Goal: Task Accomplishment & Management: Manage account settings

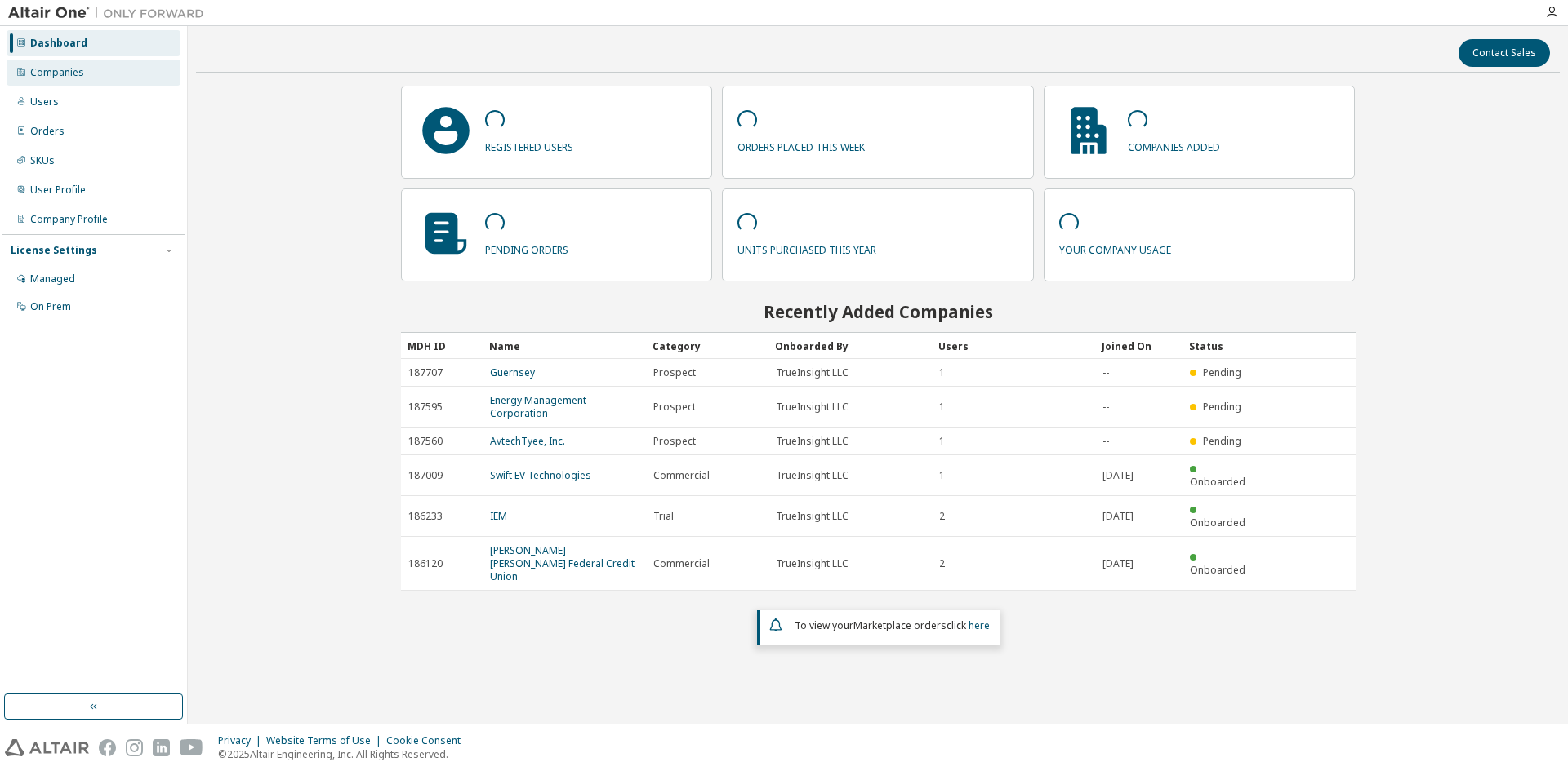
click at [133, 64] on div "Companies" at bounding box center [94, 73] width 174 height 26
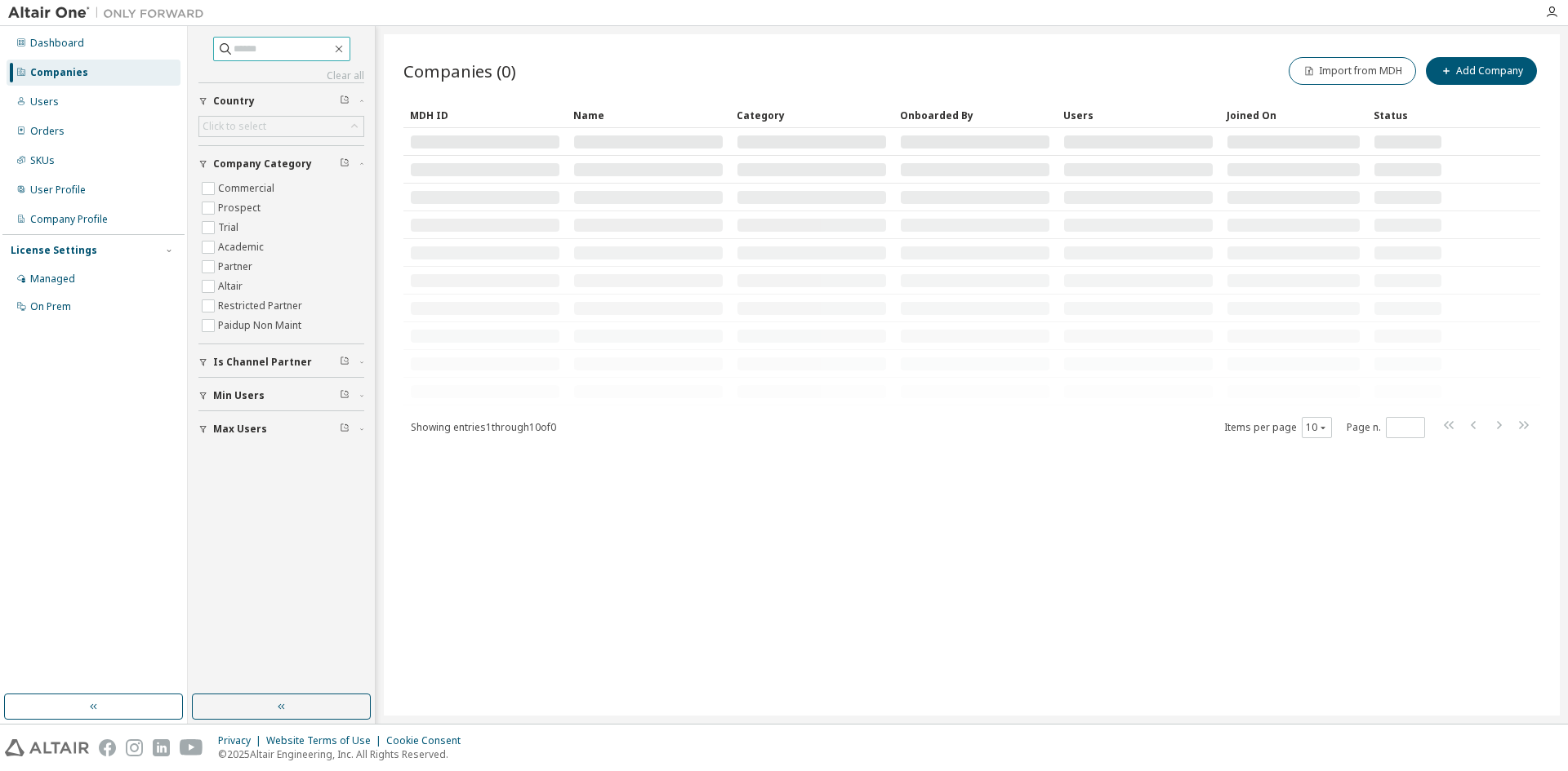
click at [302, 46] on input "text" at bounding box center [283, 48] width 98 height 16
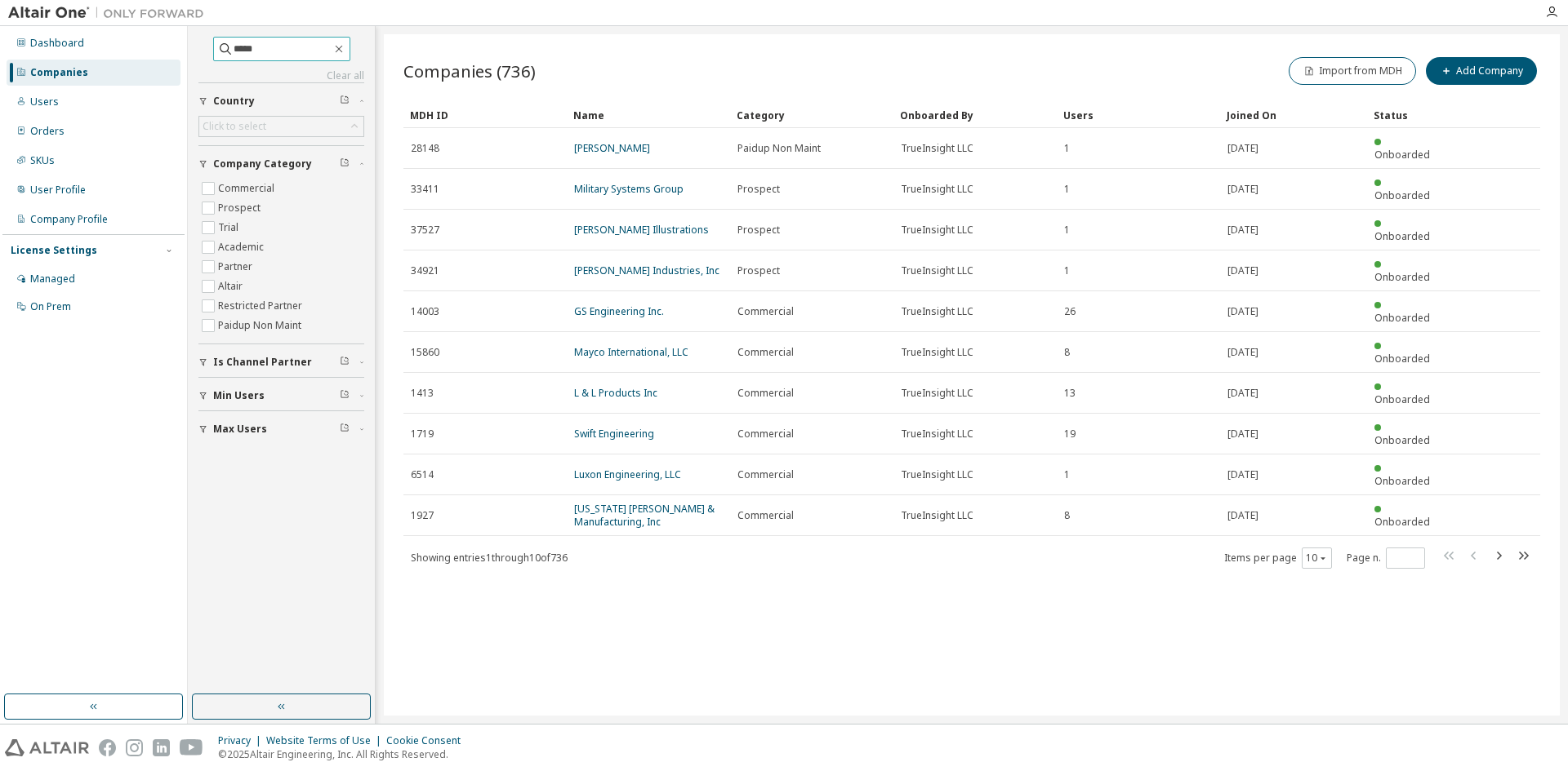
type input "*****"
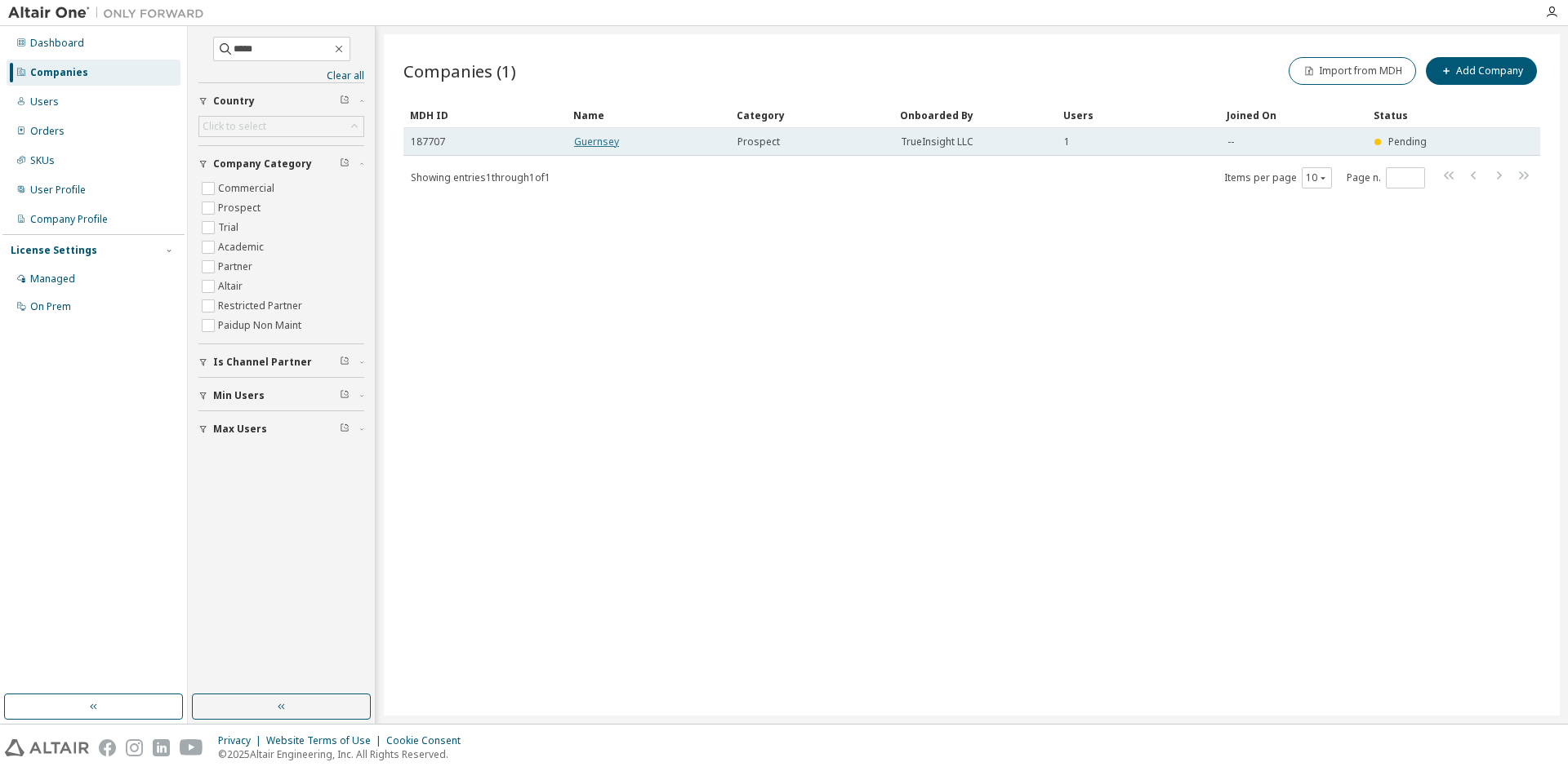
click at [593, 143] on link "Guernsey" at bounding box center [596, 142] width 45 height 13
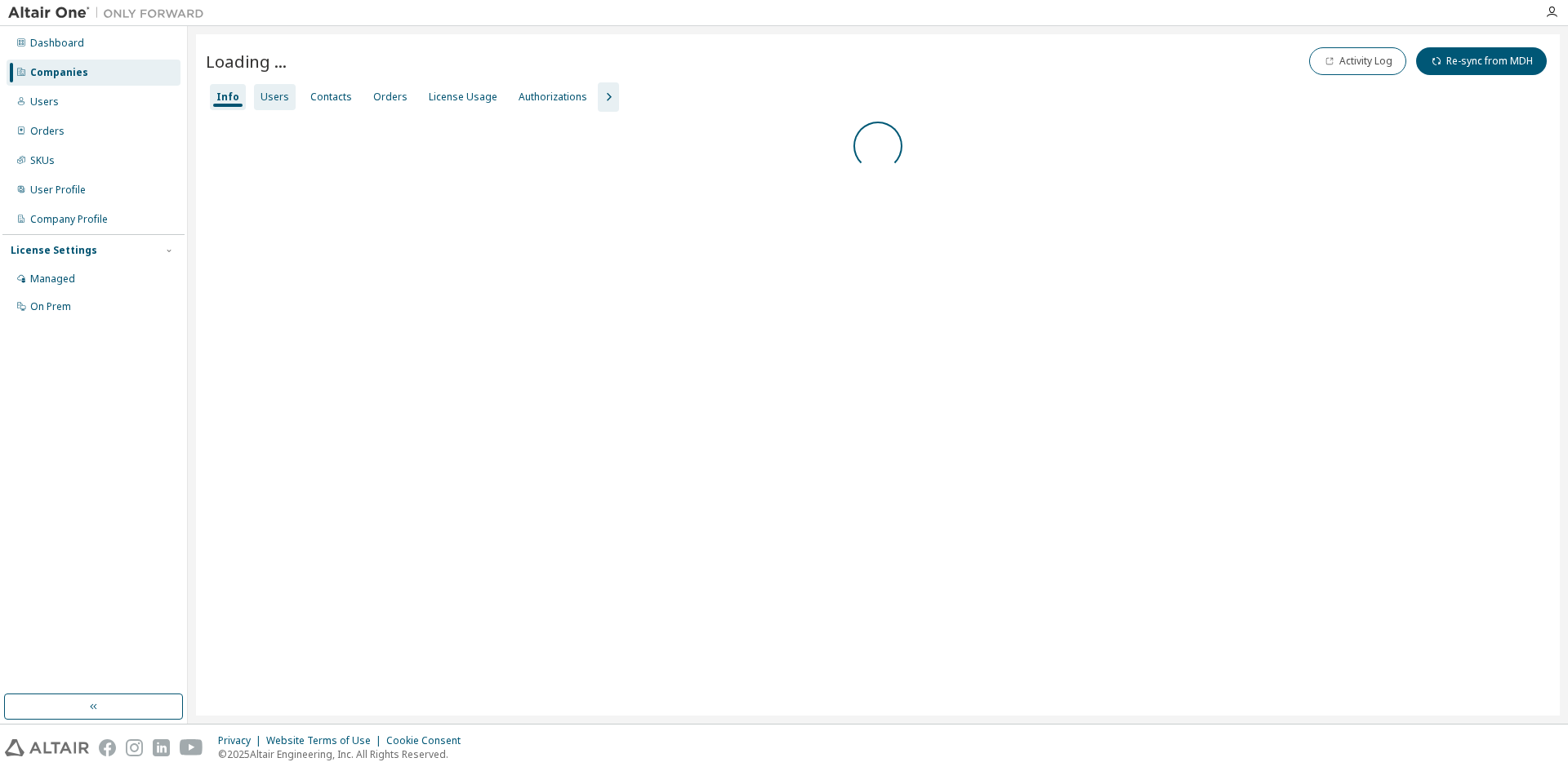
click at [278, 102] on div "Users" at bounding box center [275, 96] width 29 height 13
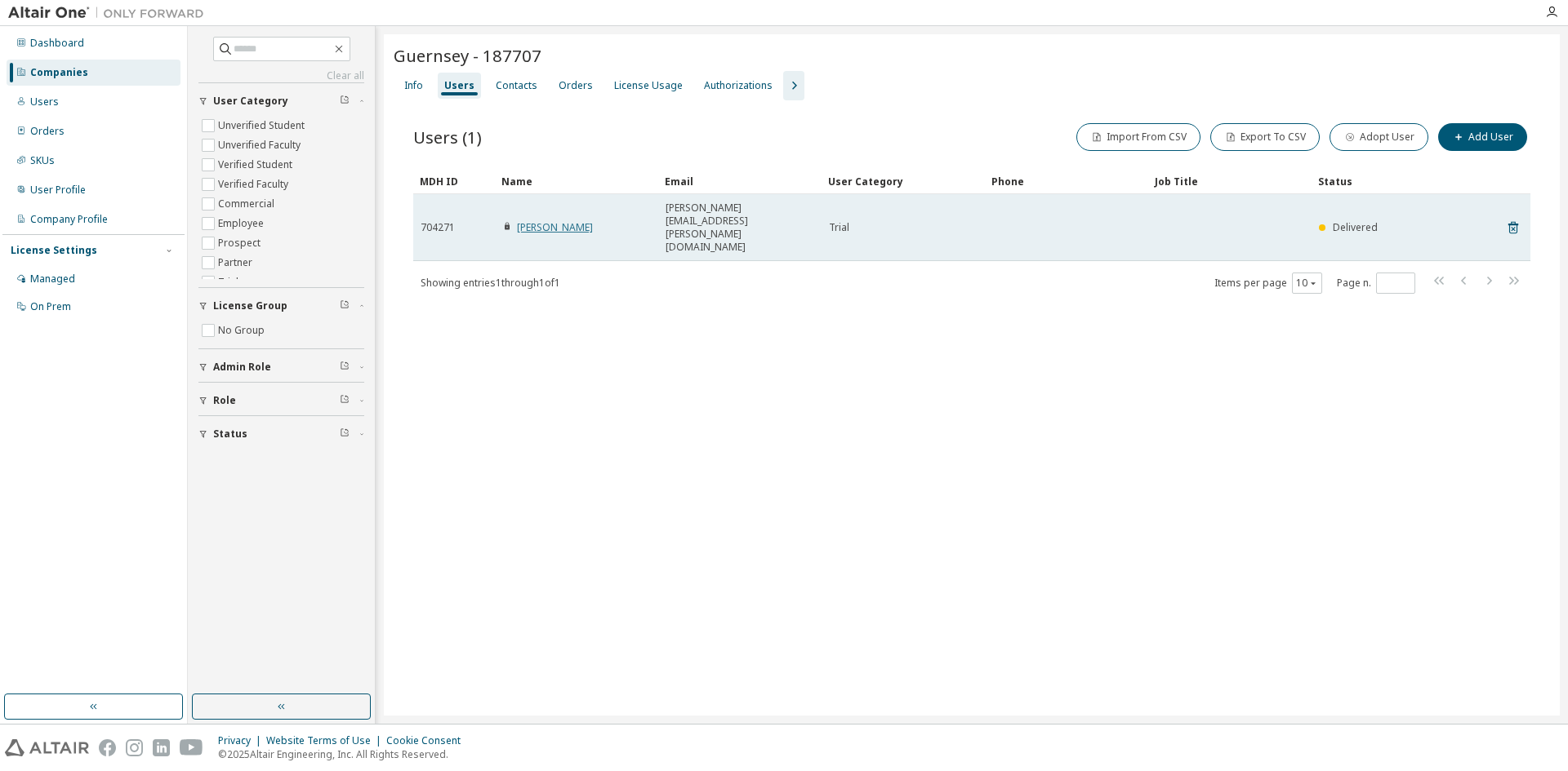
click at [556, 220] on link "[PERSON_NAME]" at bounding box center [554, 227] width 76 height 13
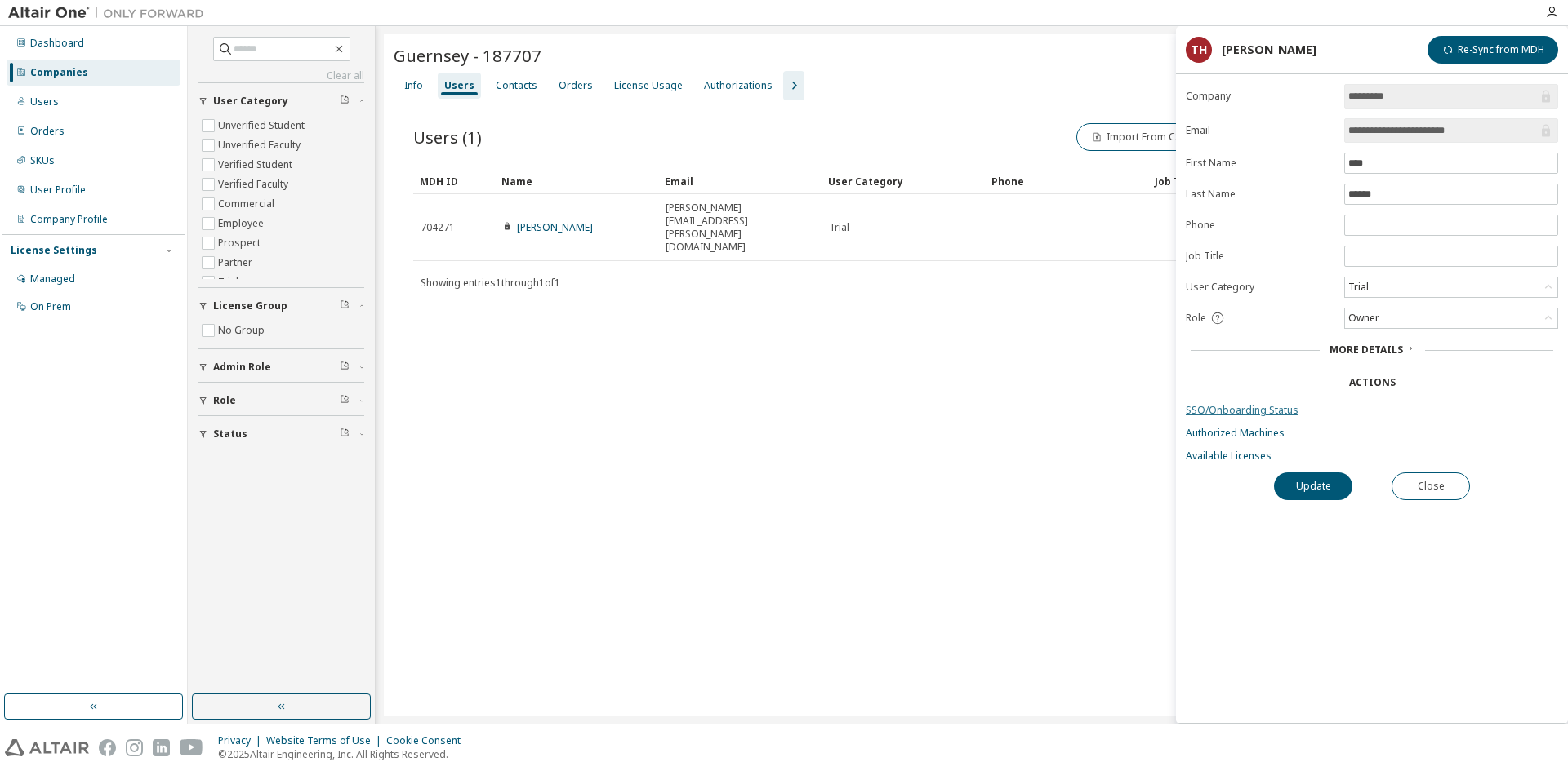
click at [1263, 416] on link "SSO/Onboarding Status" at bounding box center [1371, 410] width 372 height 13
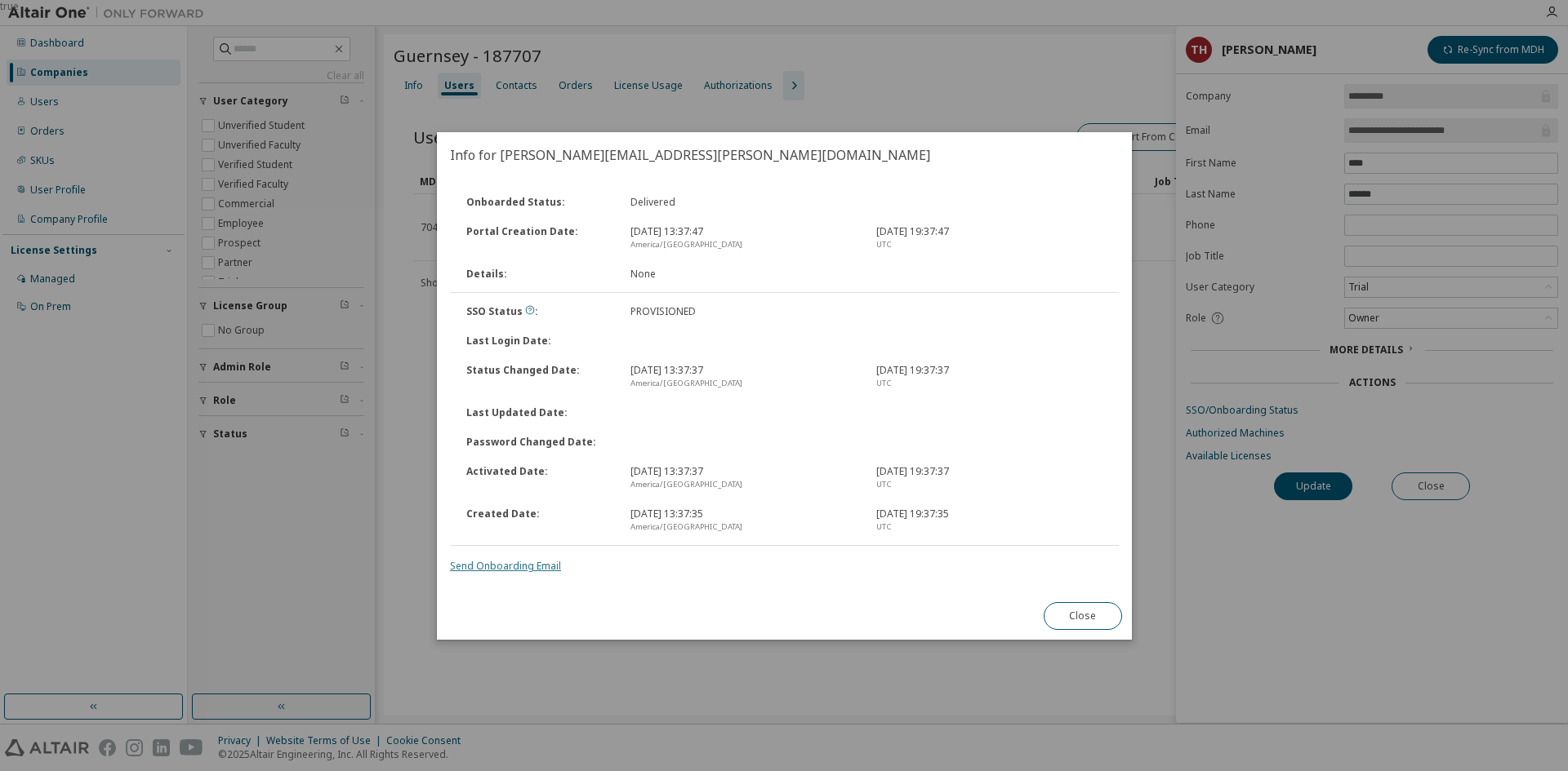
click at [516, 567] on link "Send Onboarding Email" at bounding box center [506, 566] width 111 height 13
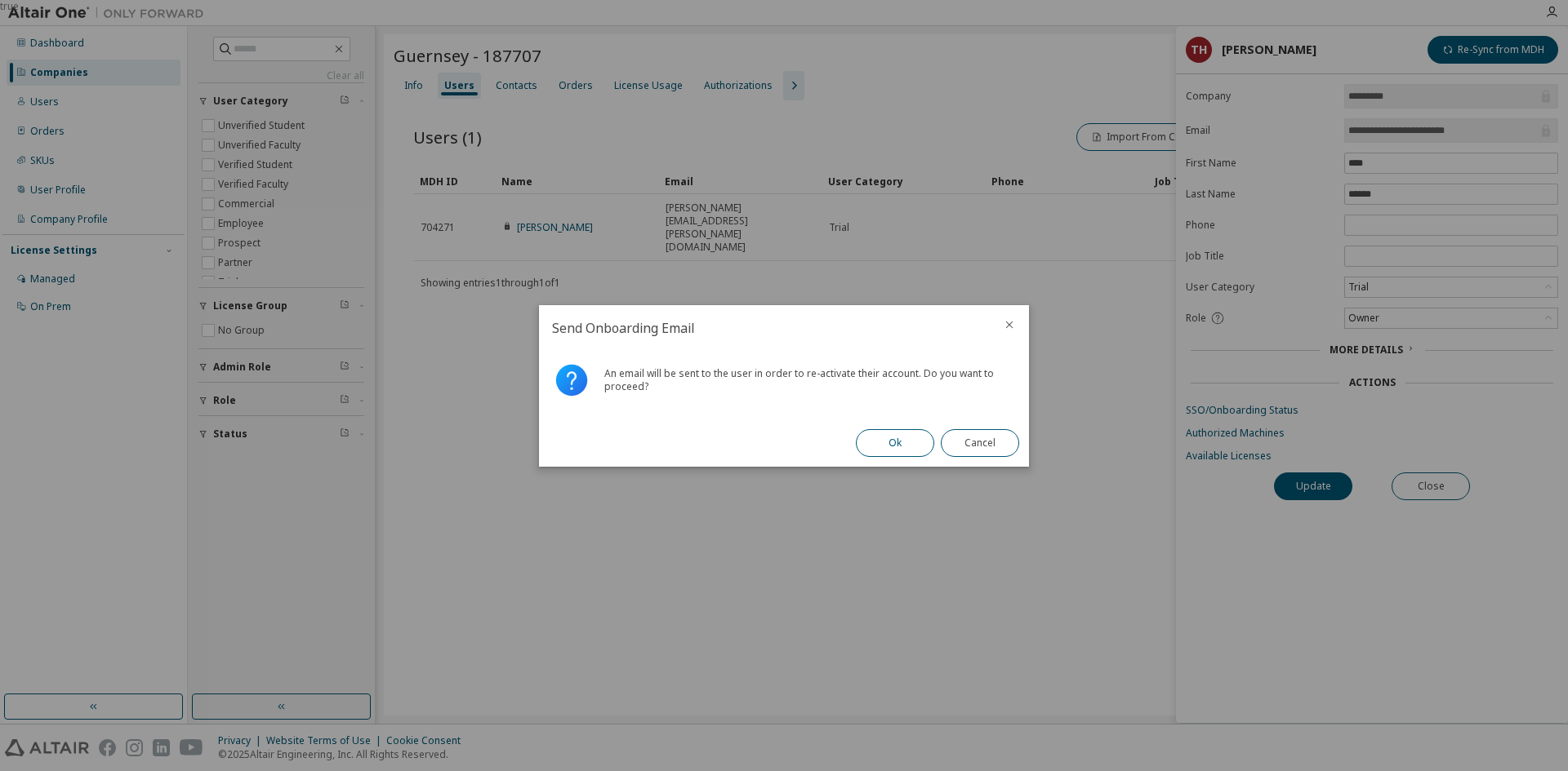
click at [884, 436] on button "Ok" at bounding box center [895, 443] width 78 height 28
click at [980, 433] on button "Close" at bounding box center [980, 443] width 78 height 28
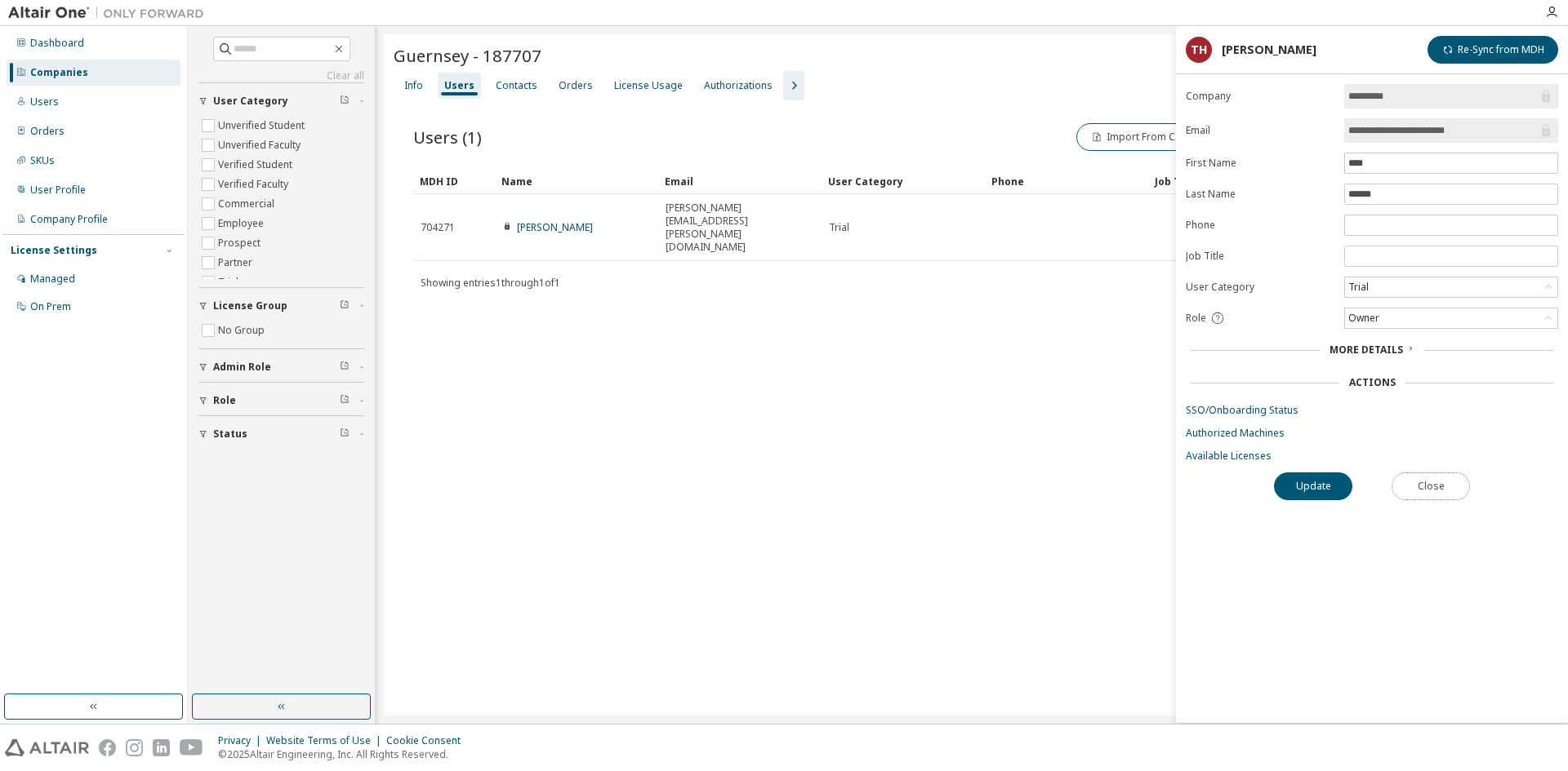
click at [1458, 485] on button "Close" at bounding box center [1430, 486] width 78 height 28
